Goal: Transaction & Acquisition: Purchase product/service

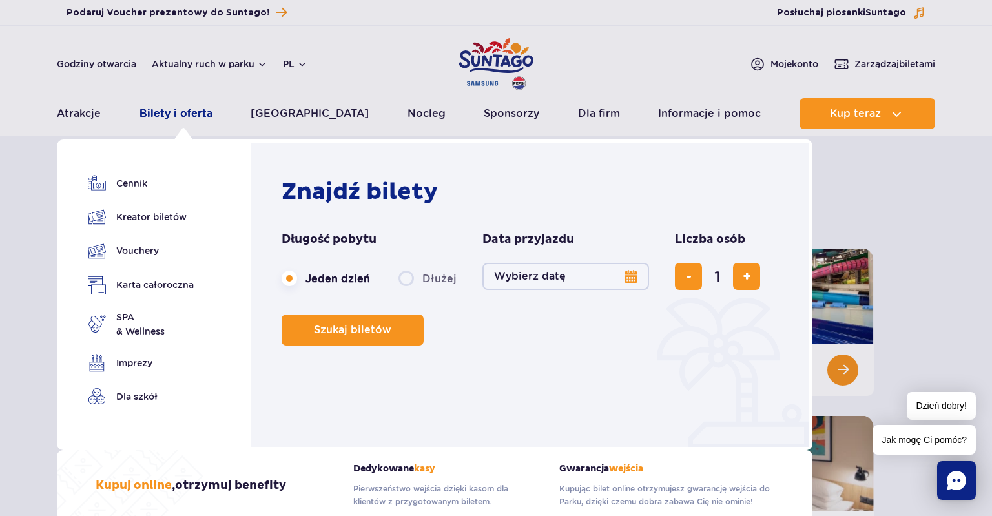
click at [168, 114] on link "Bilety i oferta" at bounding box center [176, 113] width 73 height 31
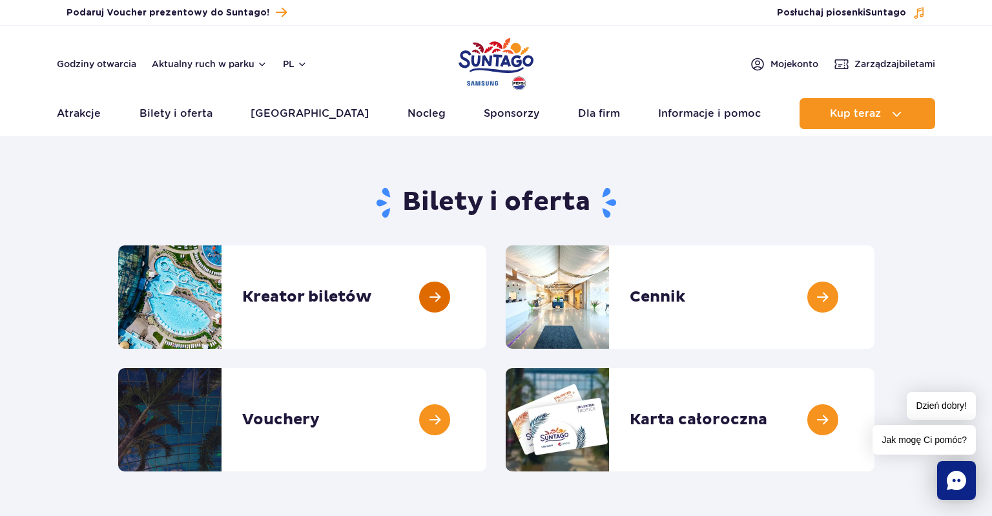
click at [486, 282] on link at bounding box center [486, 296] width 0 height 103
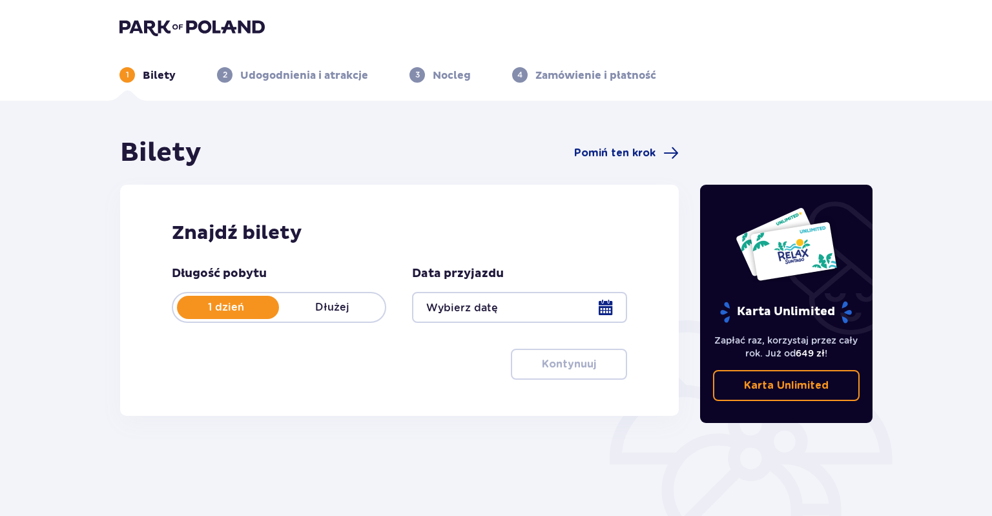
click at [459, 309] on div at bounding box center [519, 307] width 214 height 31
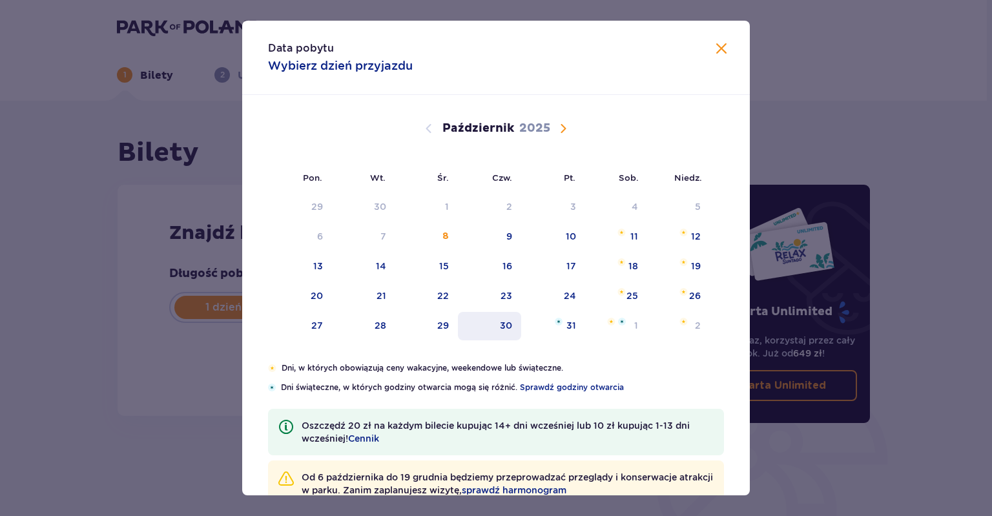
click at [446, 262] on div "15" at bounding box center [444, 266] width 10 height 13
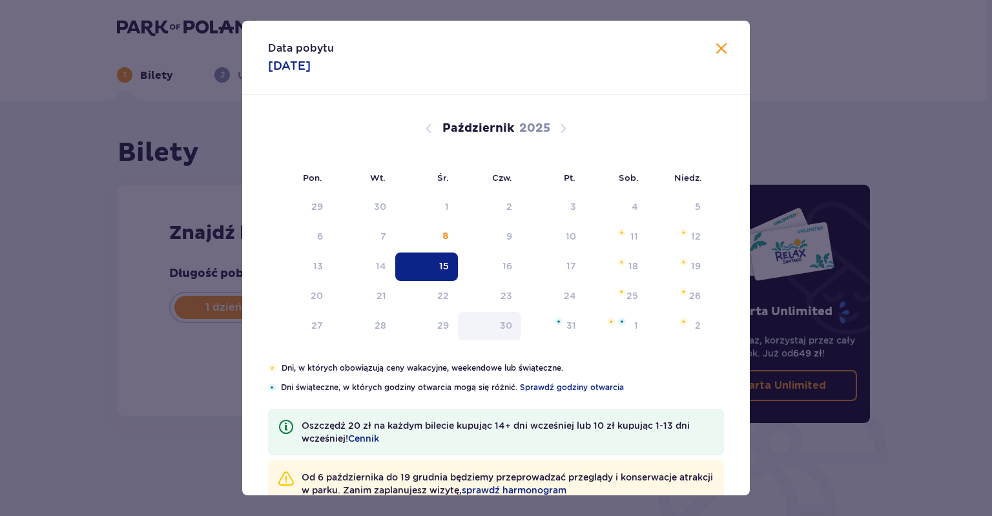
type input "[DATE]"
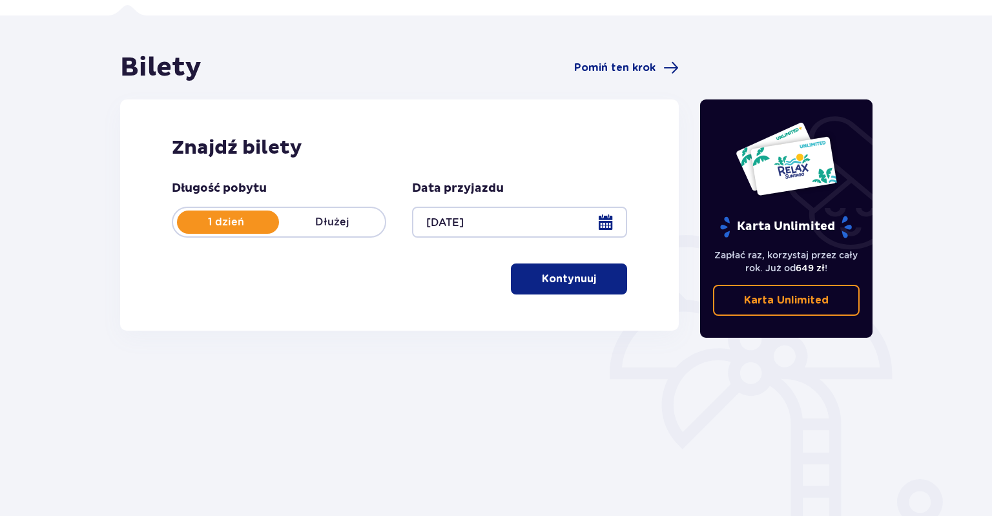
scroll to position [142, 0]
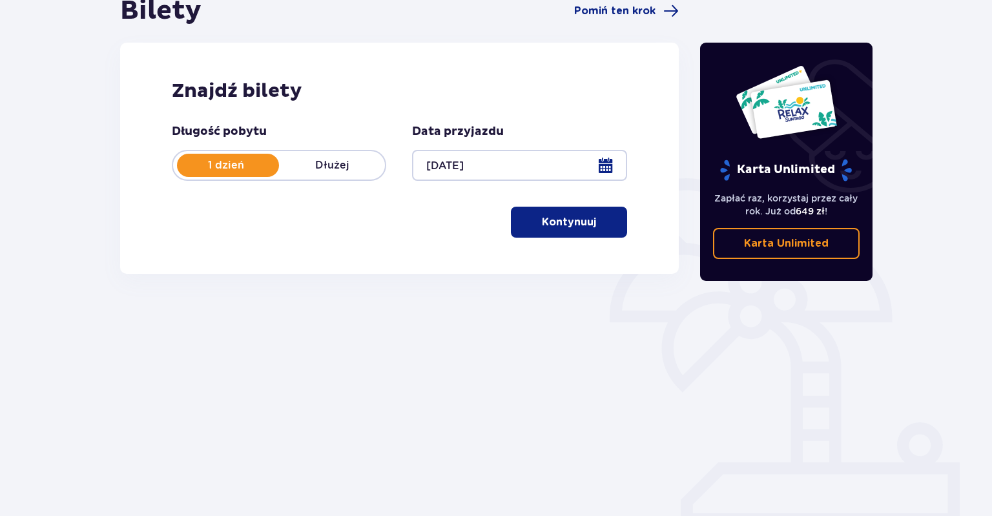
click at [533, 234] on button "Kontynuuj" at bounding box center [569, 222] width 116 height 31
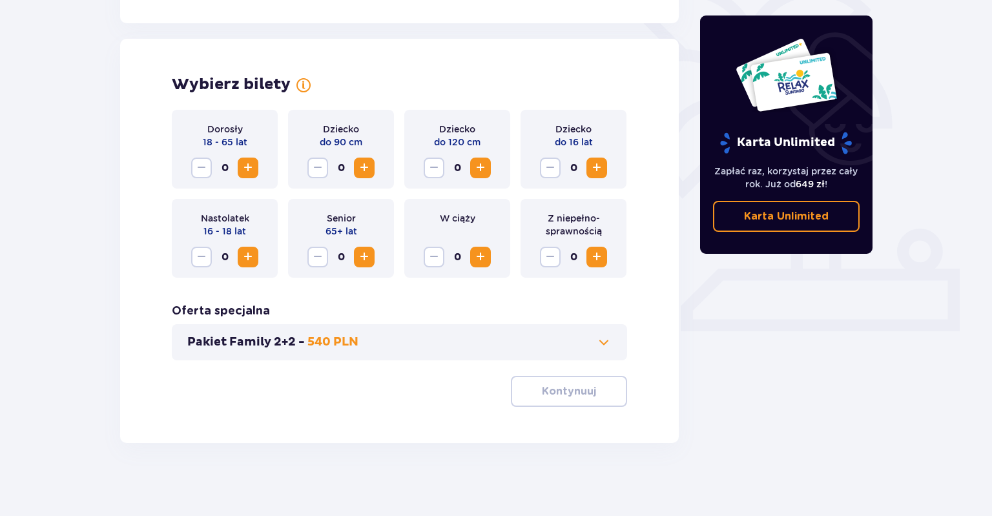
scroll to position [340, 0]
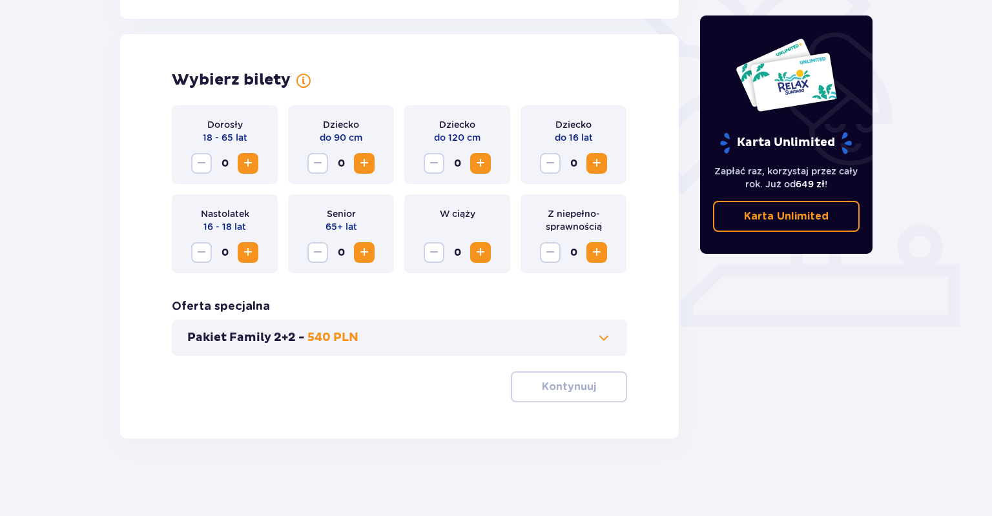
click at [252, 167] on span "Zwiększ" at bounding box center [248, 164] width 16 height 16
click at [543, 389] on p "Kontynuuj" at bounding box center [569, 387] width 54 height 14
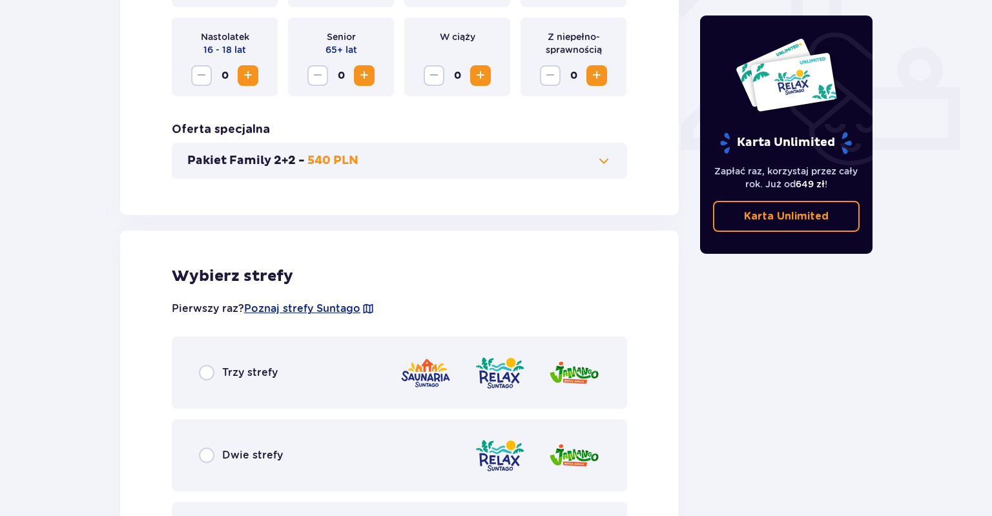
scroll to position [517, 0]
click at [324, 309] on span "Poznaj strefy Suntago" at bounding box center [302, 309] width 116 height 14
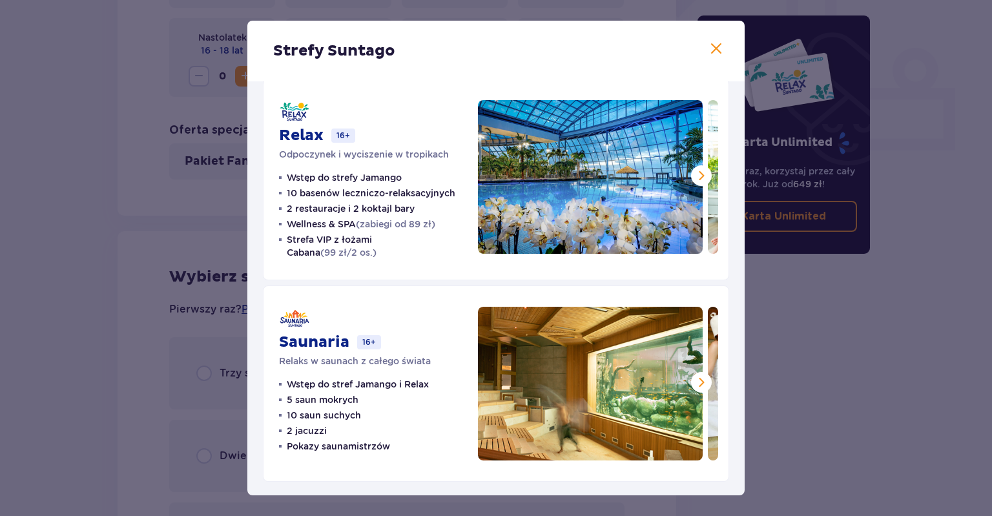
scroll to position [225, 0]
click at [715, 44] on span at bounding box center [717, 49] width 16 height 16
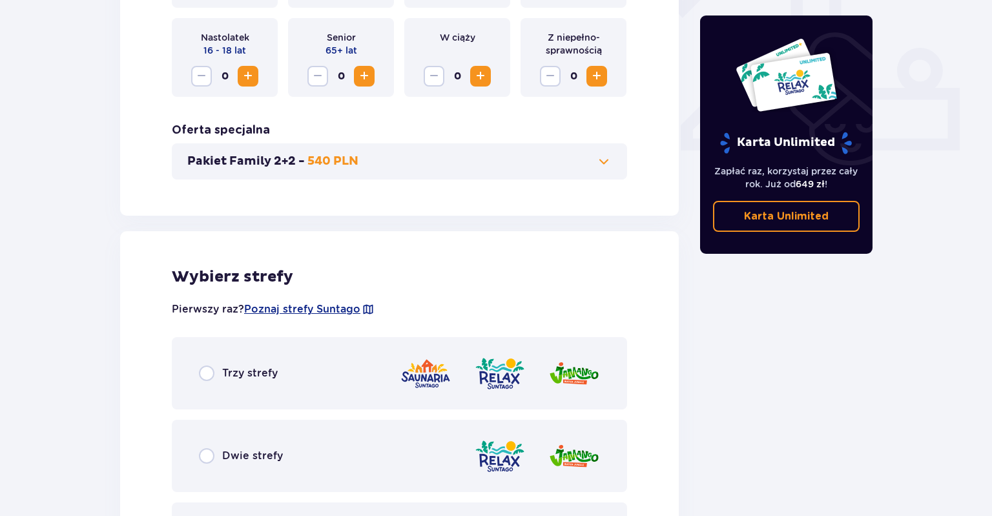
scroll to position [722, 0]
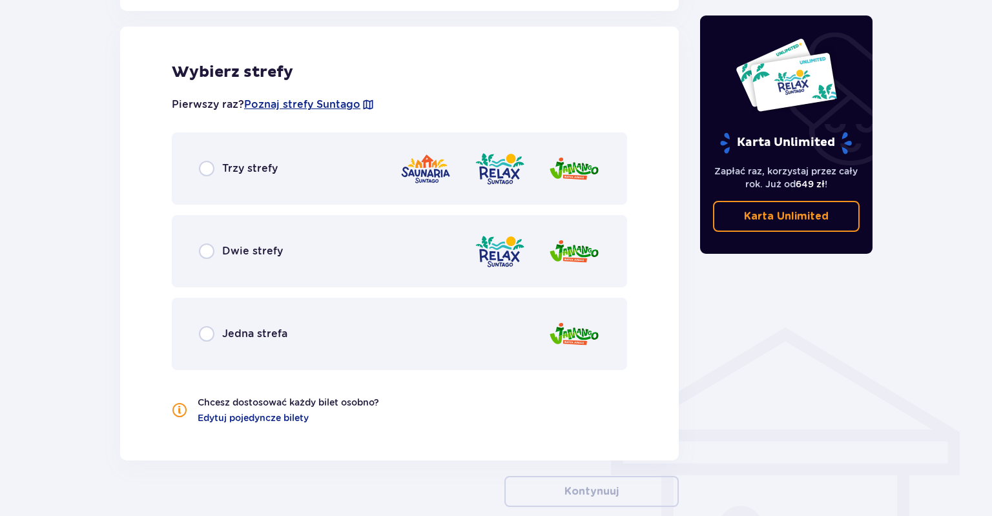
click at [246, 178] on div "Trzy strefy" at bounding box center [399, 168] width 455 height 72
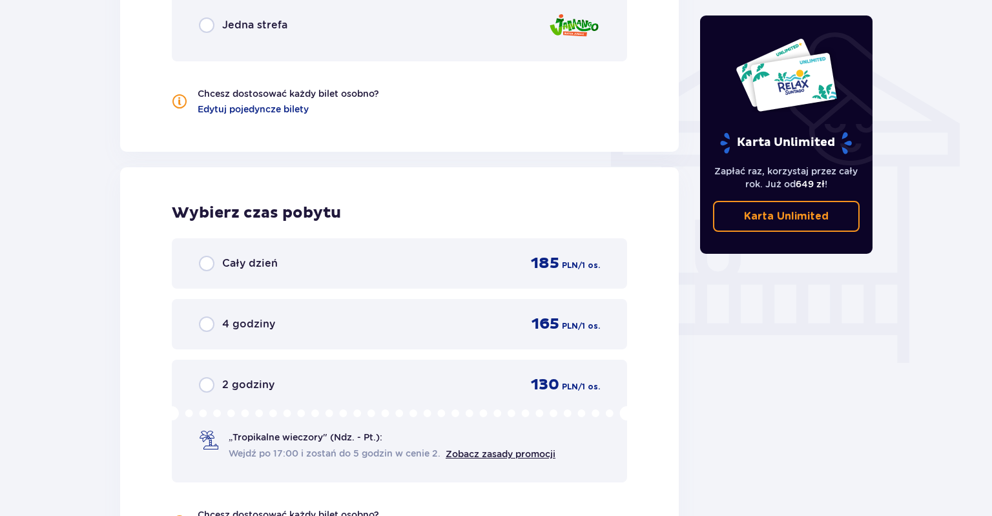
scroll to position [826, 0]
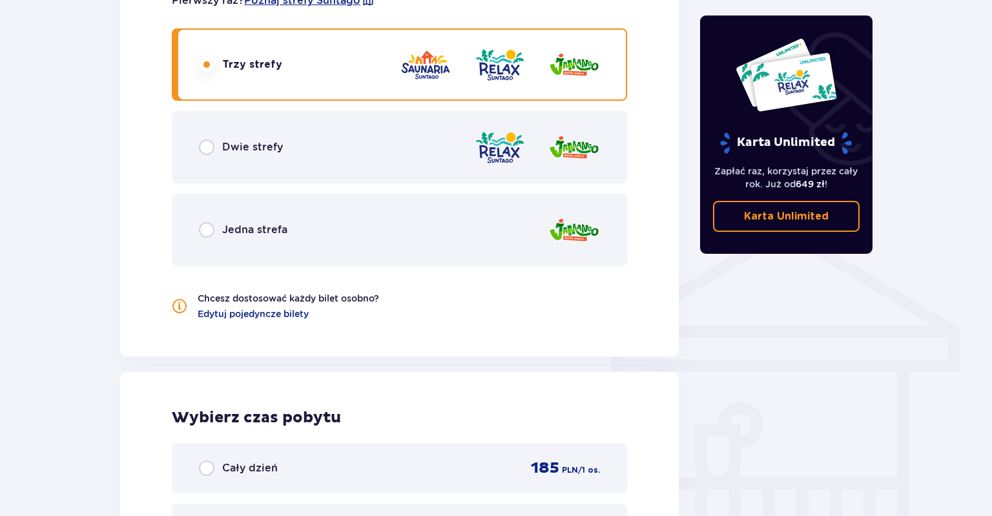
click at [265, 156] on div "Dwie strefy" at bounding box center [399, 147] width 455 height 72
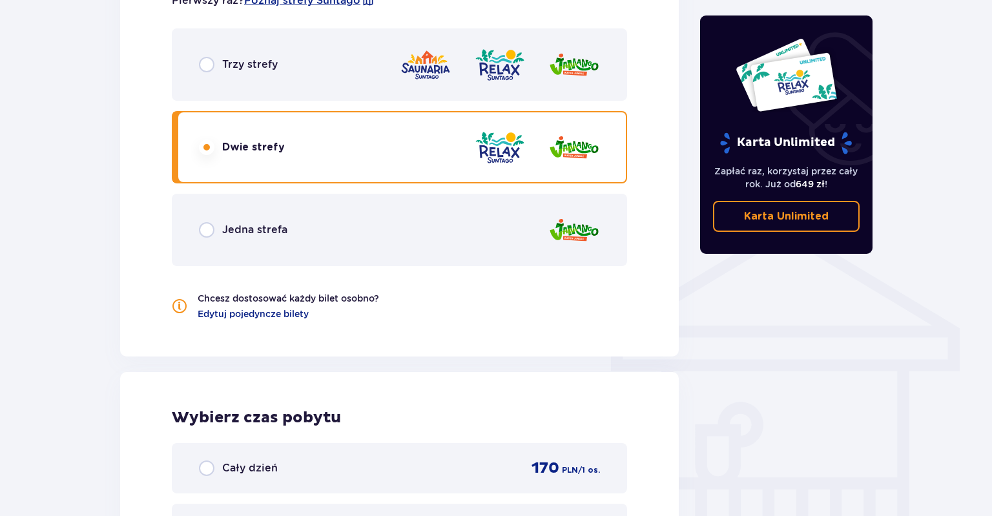
click at [266, 78] on div "Trzy strefy" at bounding box center [399, 64] width 455 height 72
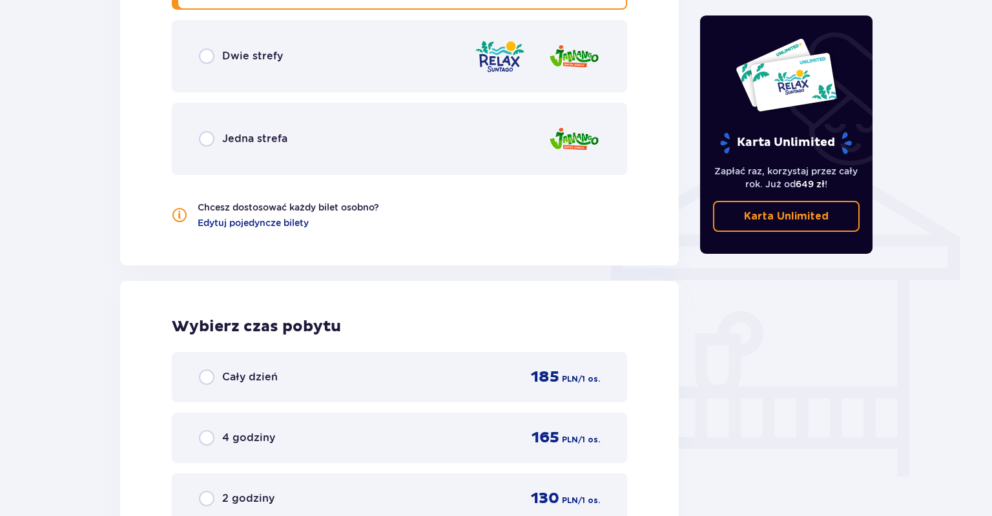
scroll to position [894, 0]
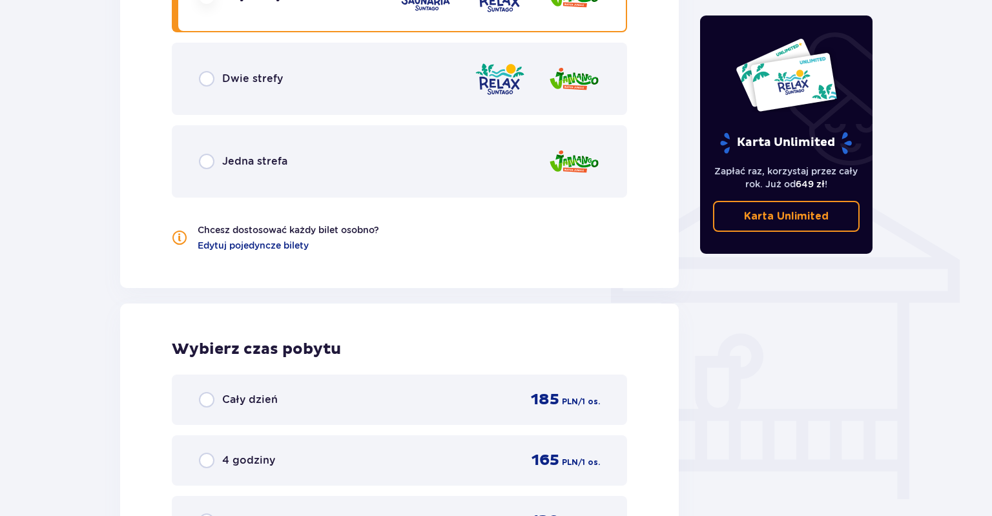
click at [318, 93] on div "Dwie strefy" at bounding box center [399, 79] width 455 height 72
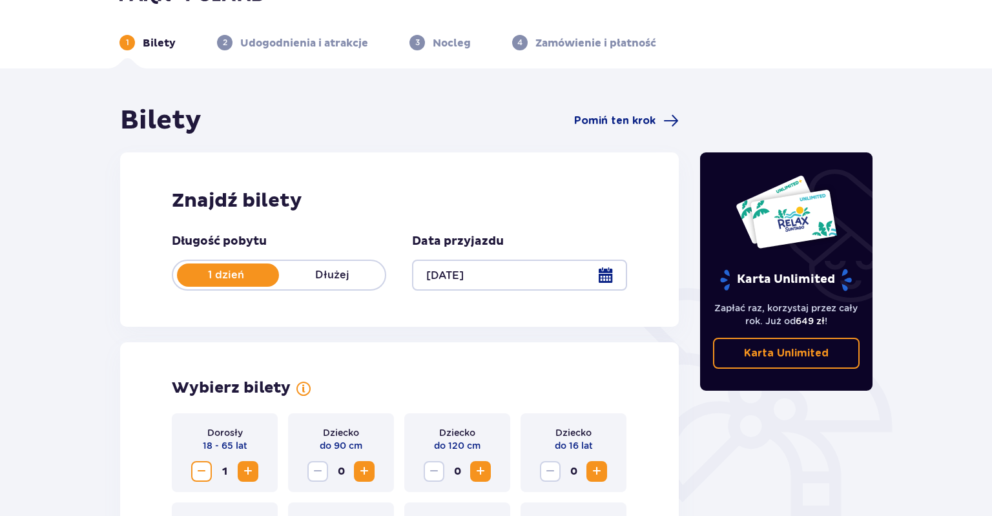
scroll to position [0, 0]
